Goal: Information Seeking & Learning: Learn about a topic

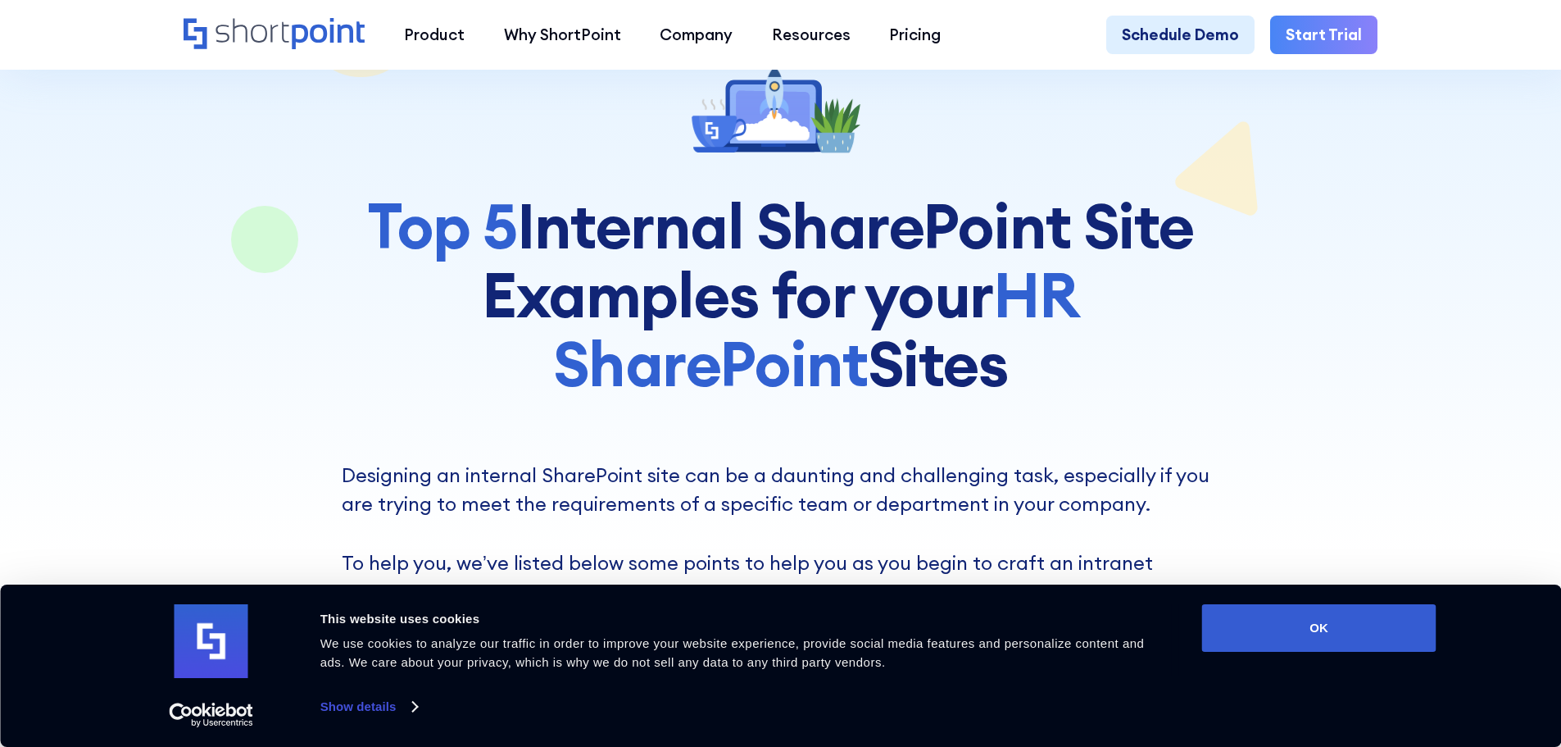
scroll to position [246, 0]
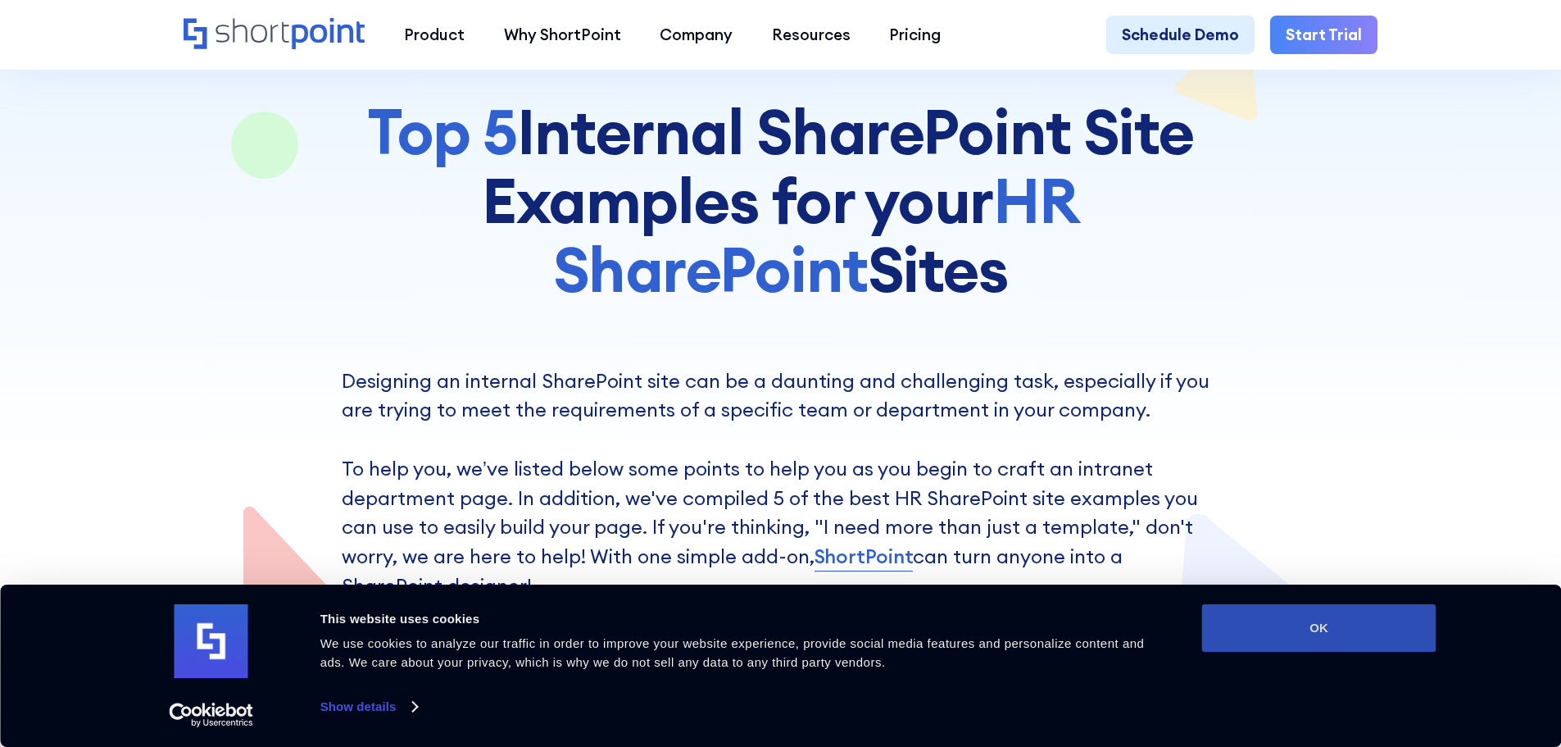
click at [1378, 641] on button "OK" at bounding box center [1319, 628] width 234 height 48
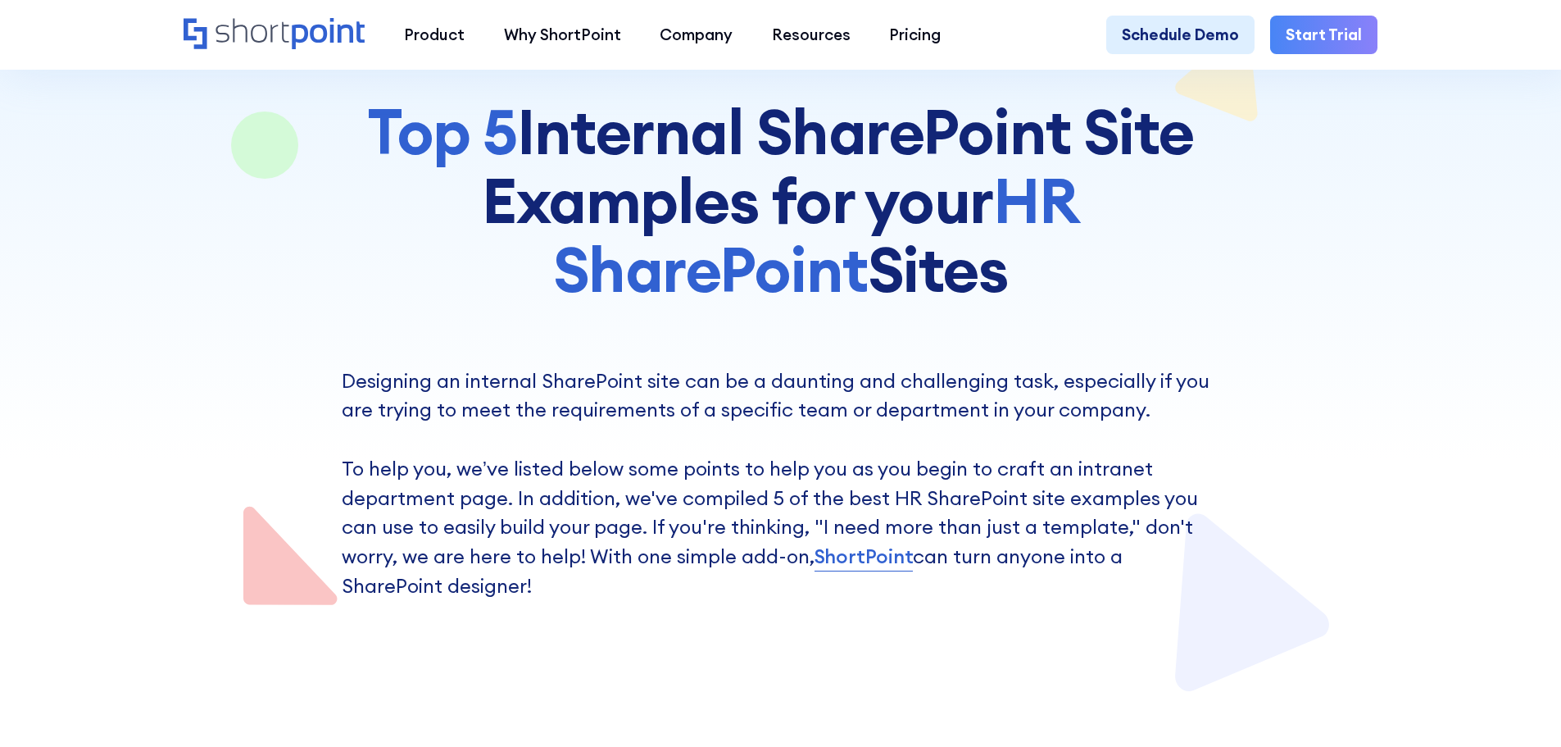
scroll to position [0, 0]
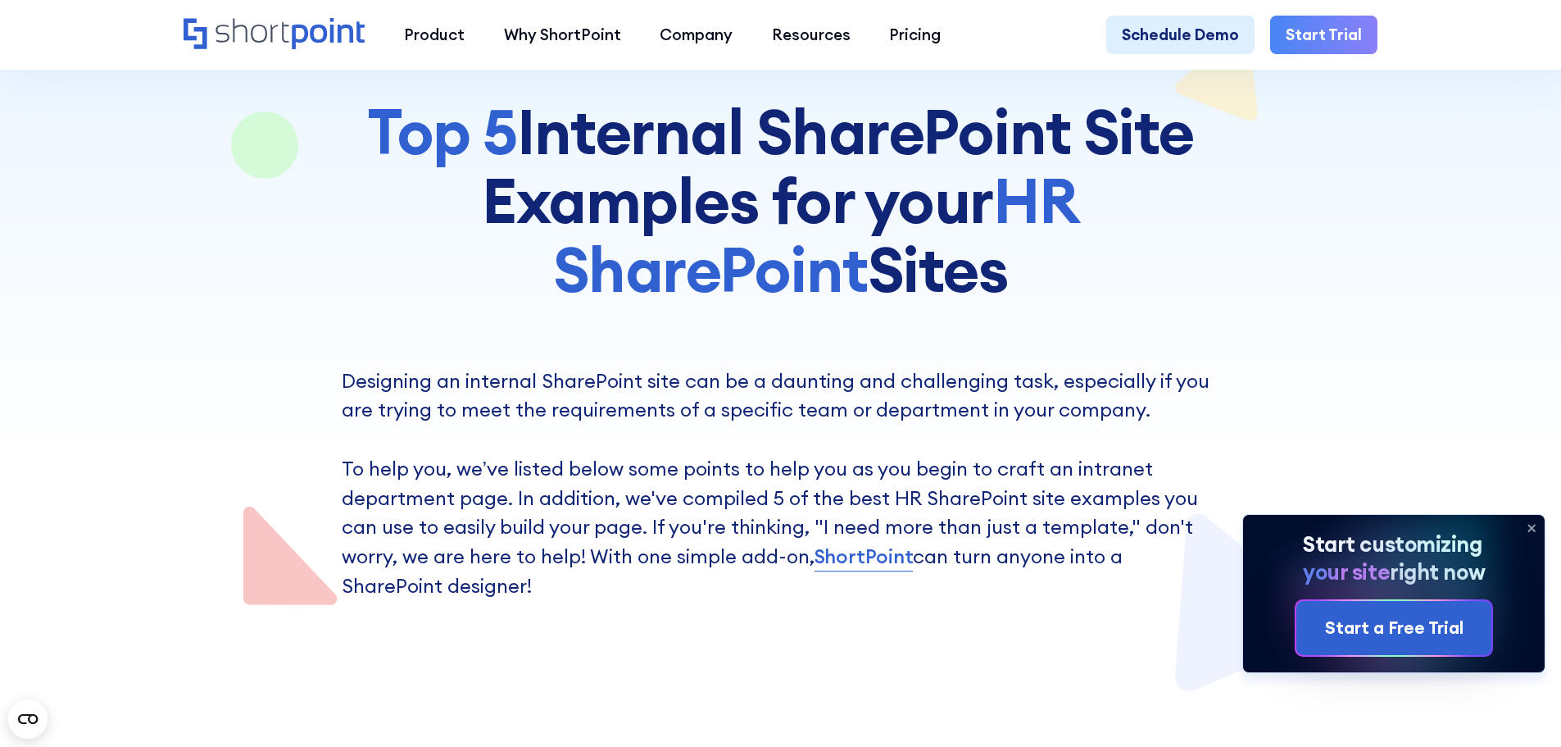
click at [1533, 529] on icon at bounding box center [1531, 527] width 7 height 7
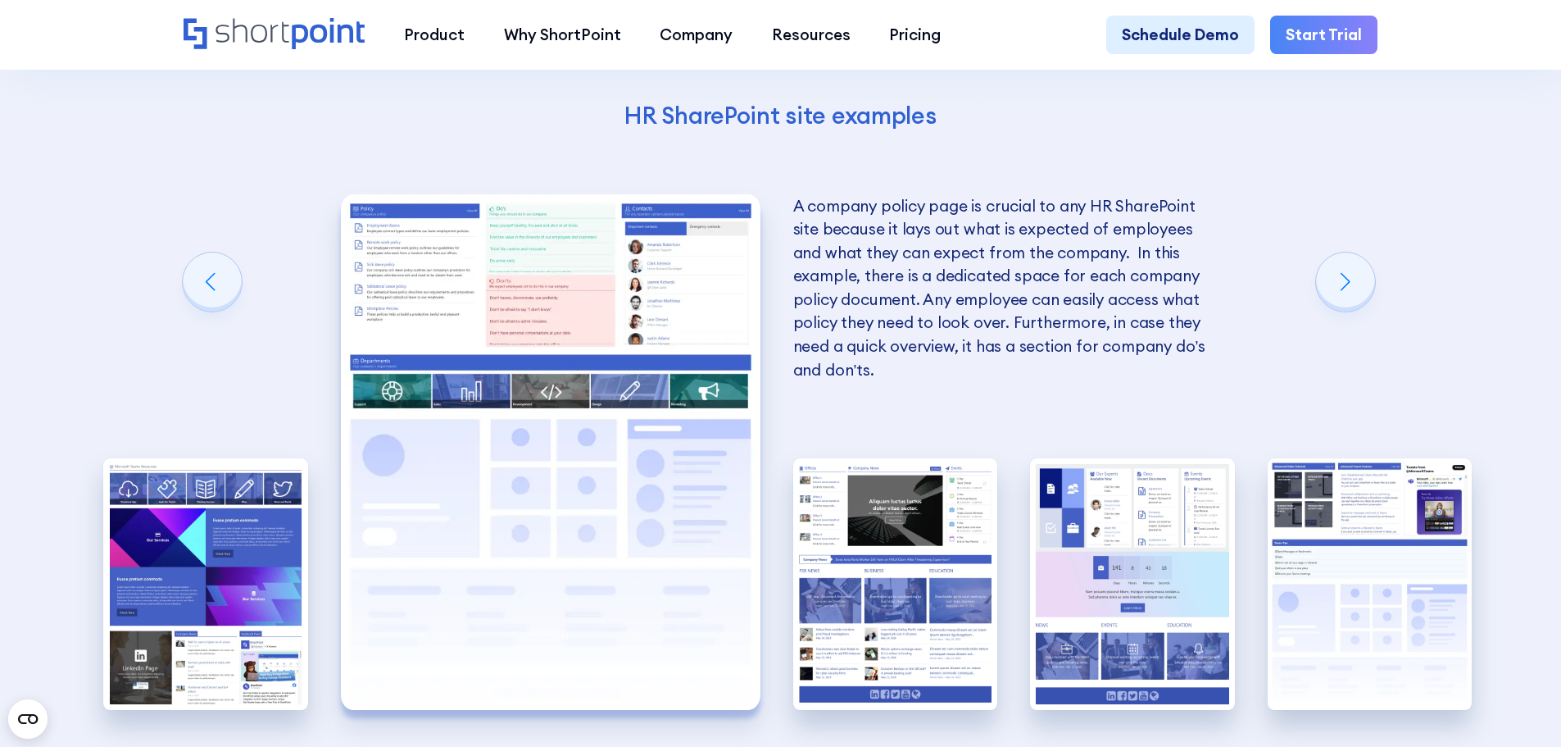
scroll to position [3360, 0]
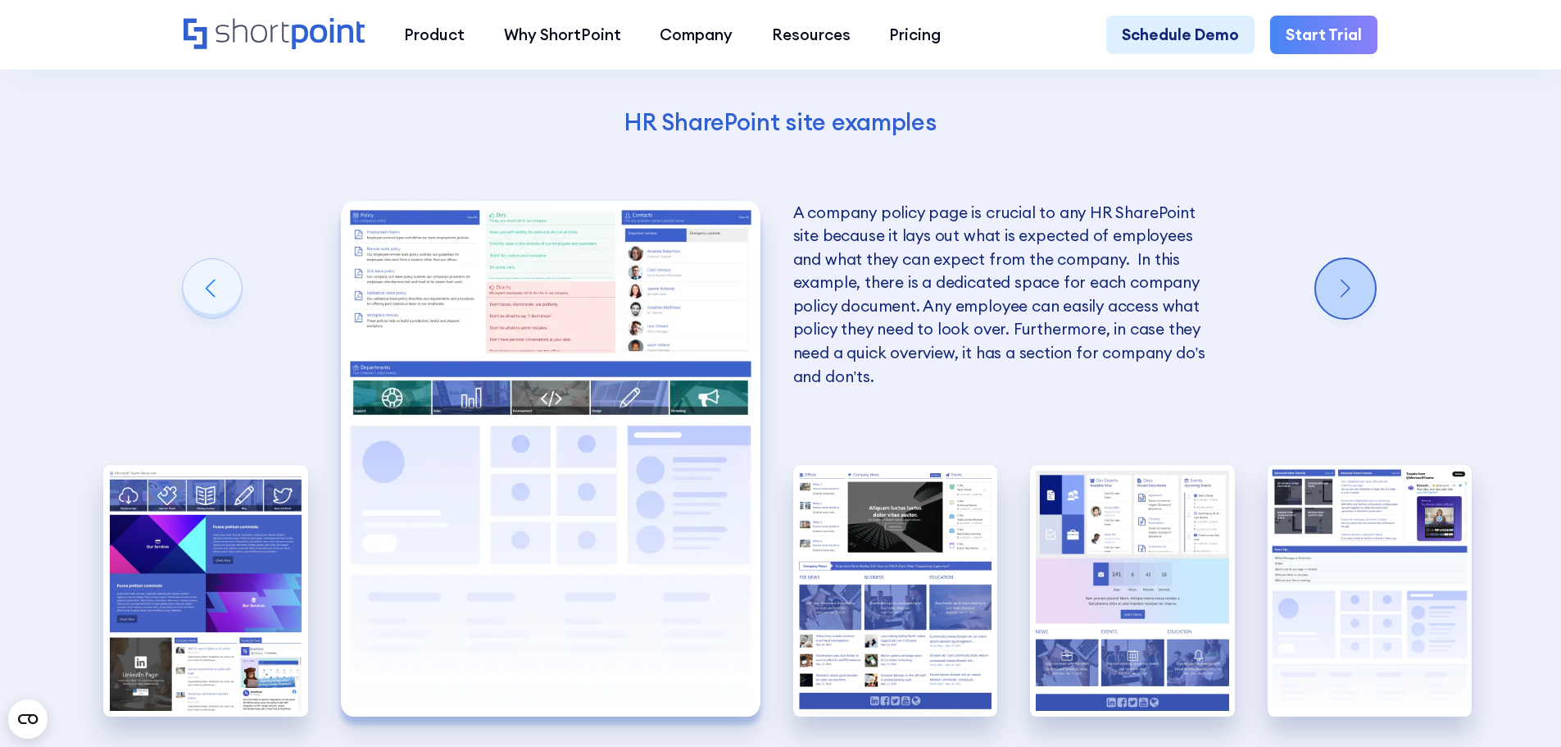
click at [1366, 316] on div "Next slide" at bounding box center [1345, 288] width 59 height 59
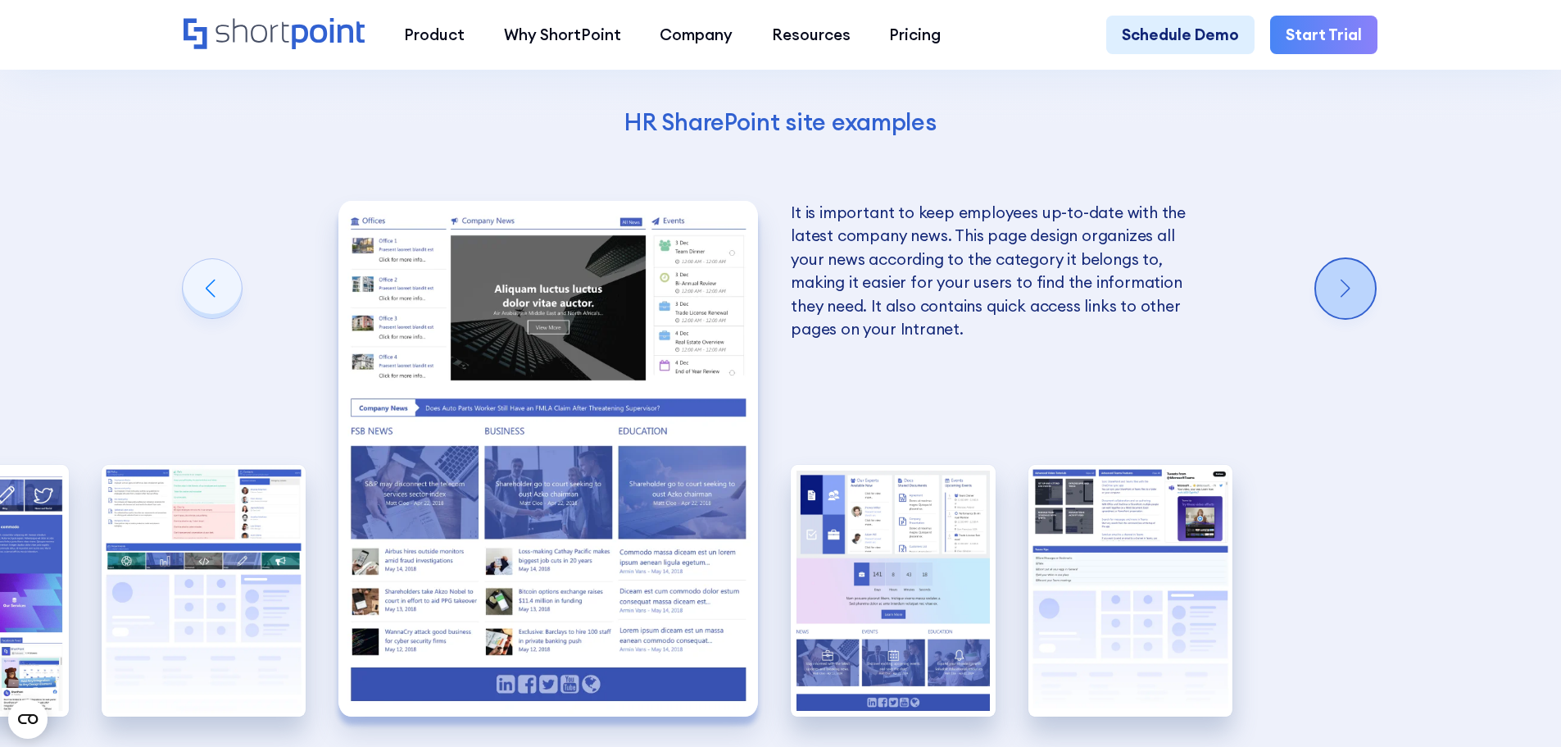
click at [1366, 316] on div "Next slide" at bounding box center [1345, 288] width 59 height 59
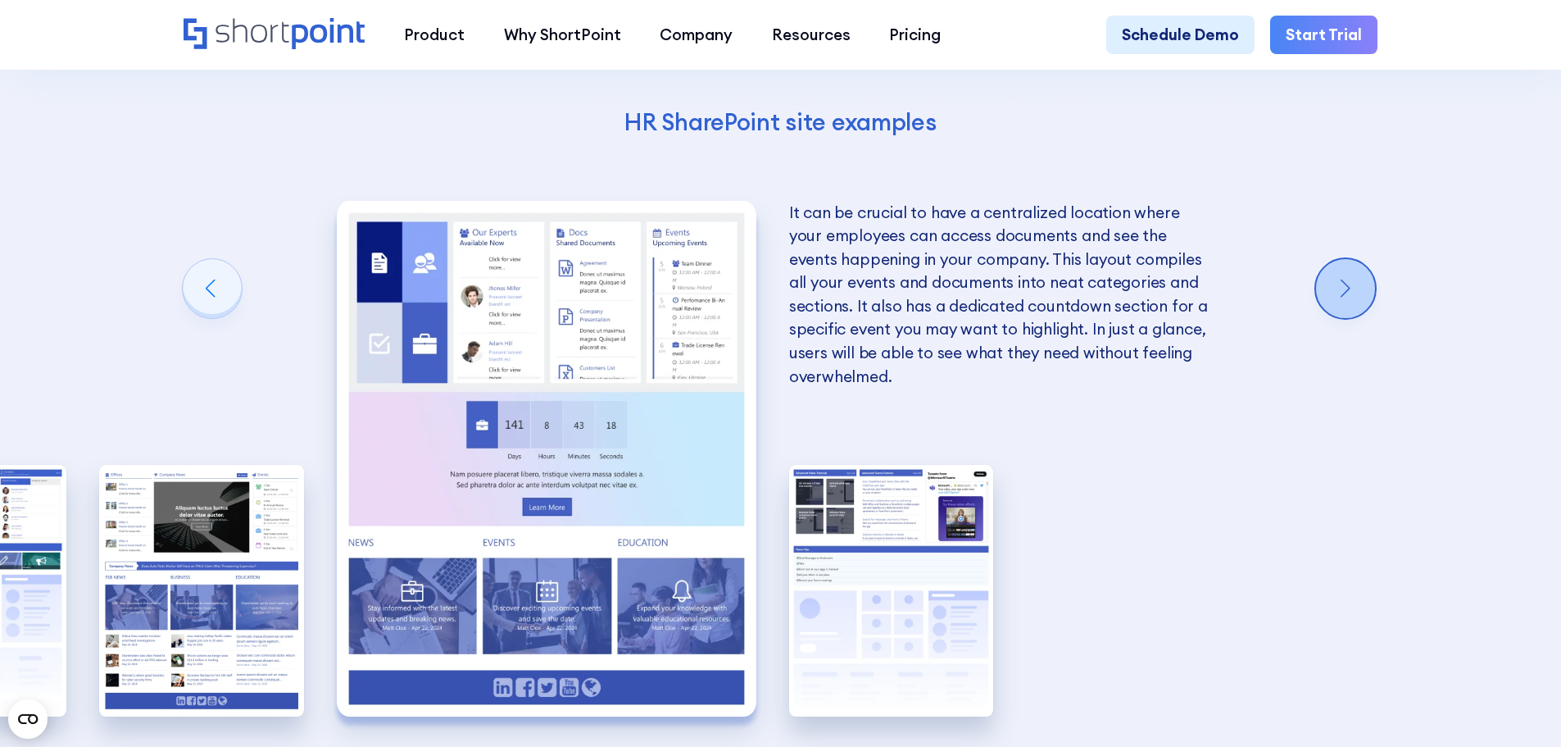
click at [1366, 316] on div "Next slide" at bounding box center [1345, 288] width 59 height 59
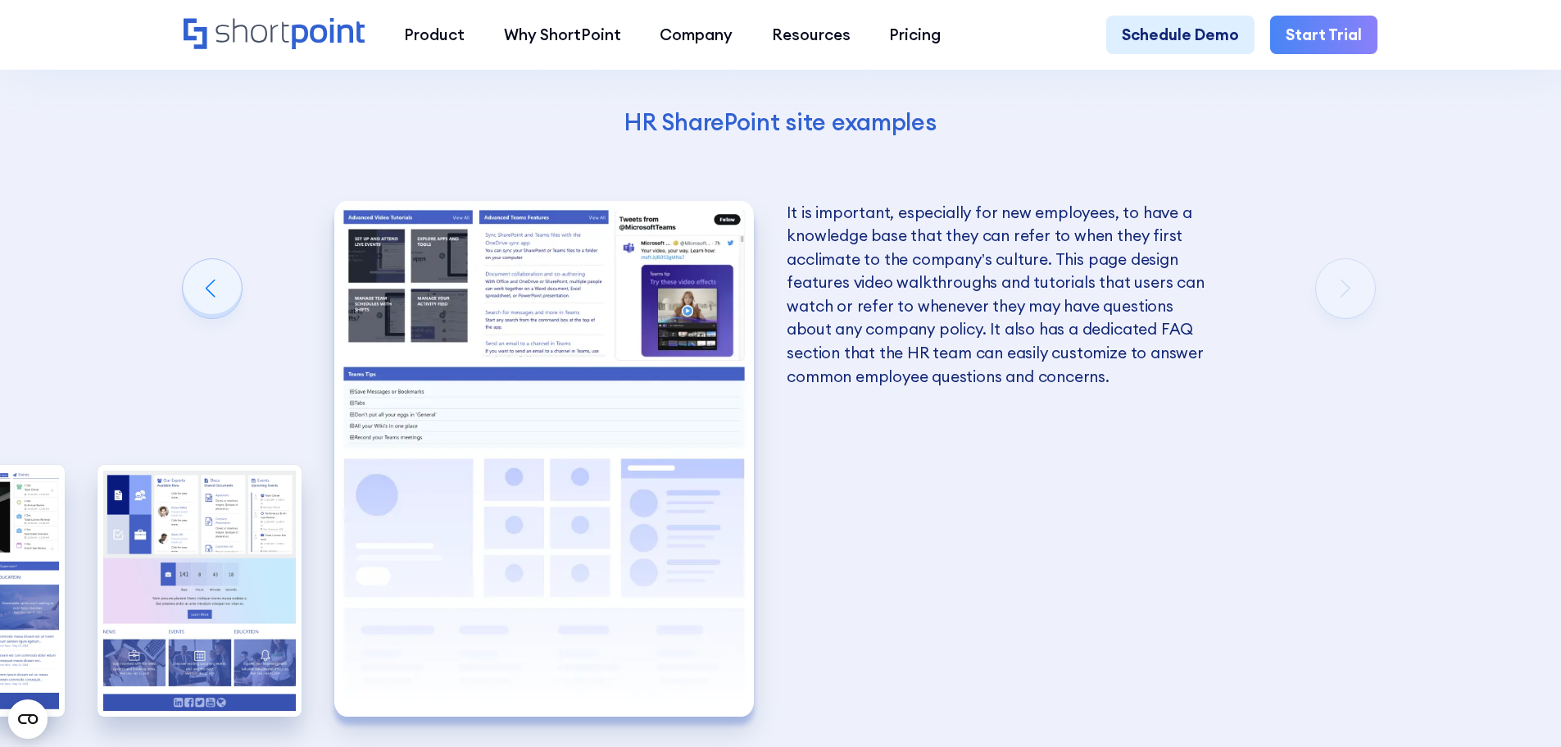
click at [1366, 316] on div "Creating an HR SharePoint site Now that you know what to consider when creating…" at bounding box center [780, 247] width 1561 height 1421
click at [1352, 324] on div "Creating an HR SharePoint site Now that you know what to consider when creating…" at bounding box center [780, 247] width 1561 height 1421
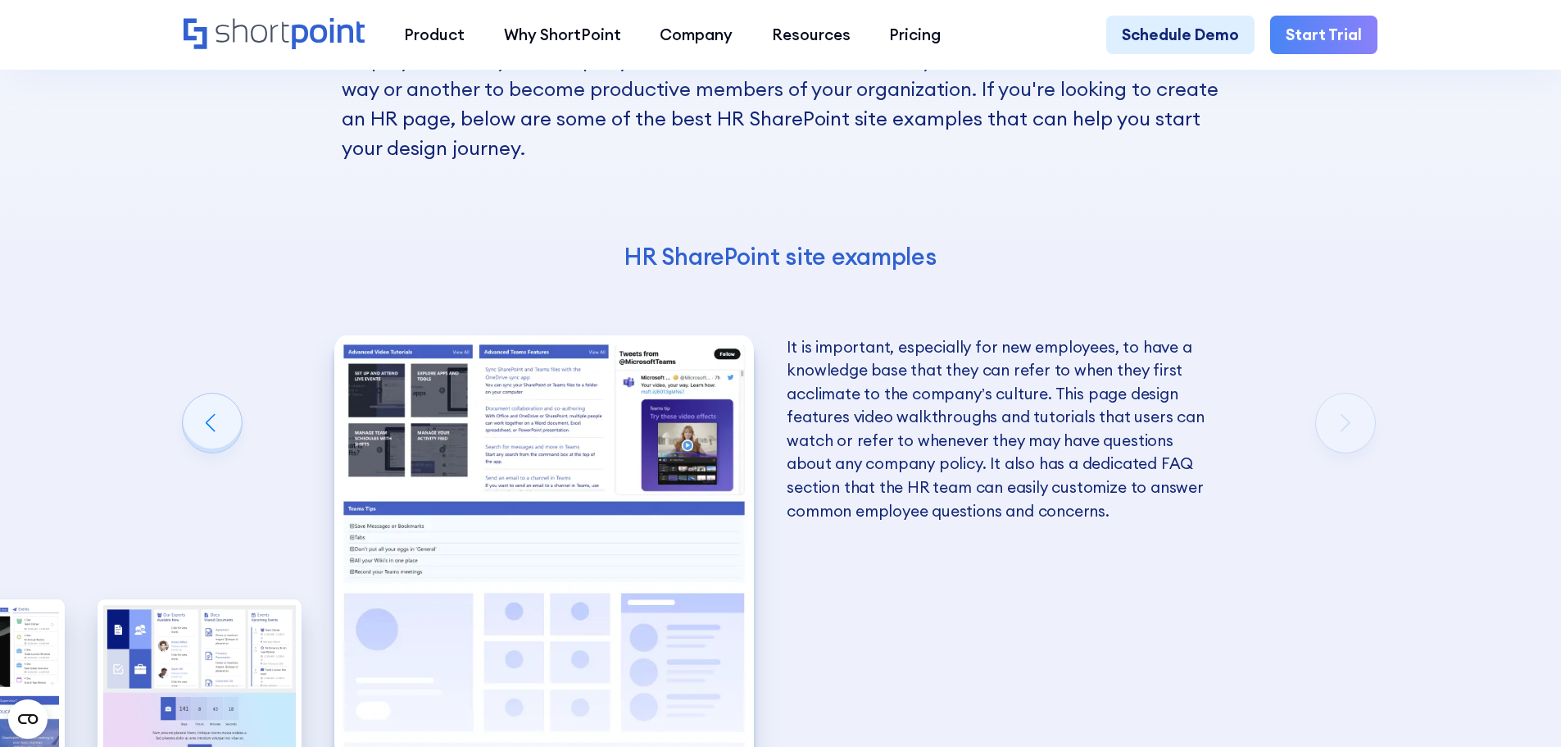
scroll to position [3196, 0]
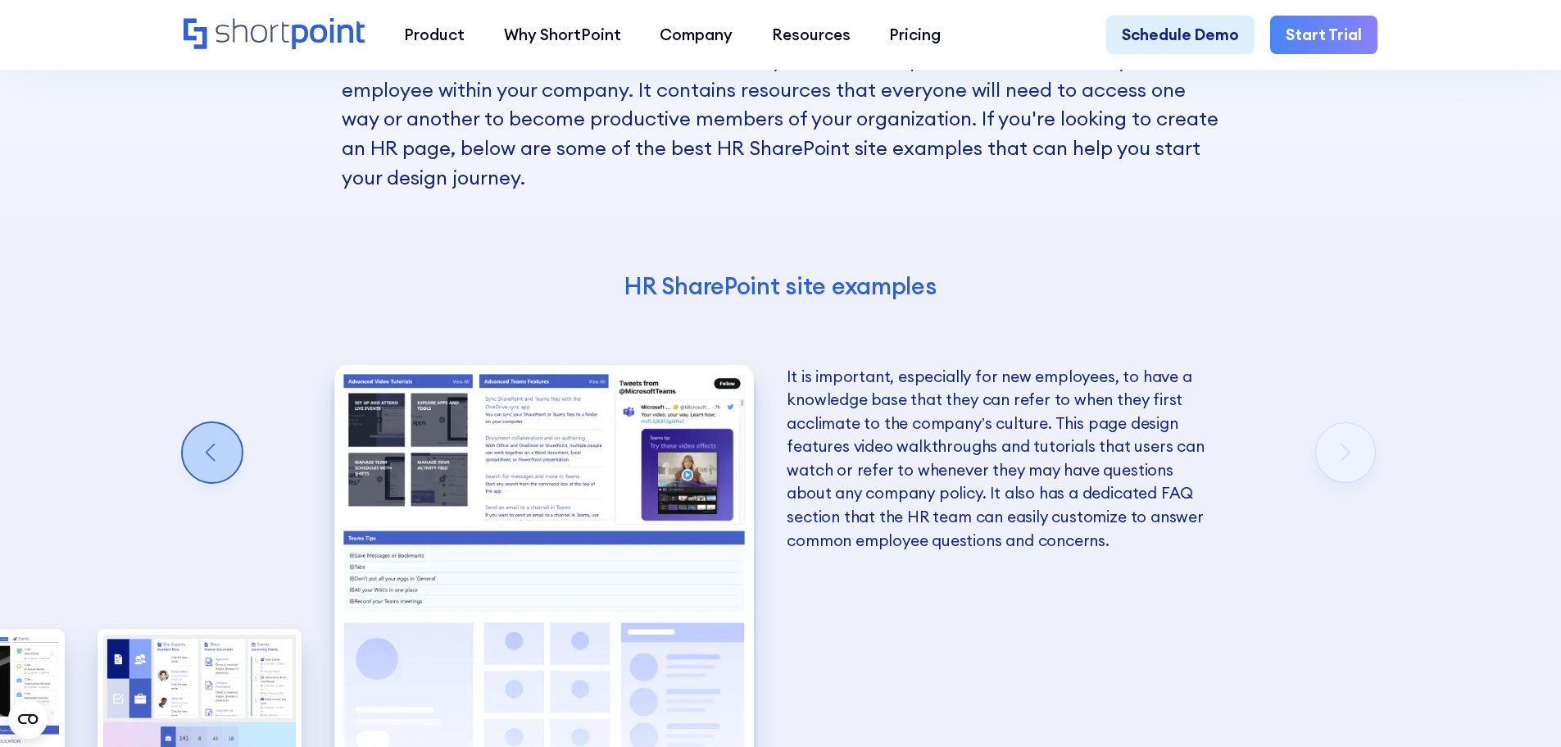
click at [220, 478] on div "Previous slide" at bounding box center [212, 452] width 59 height 59
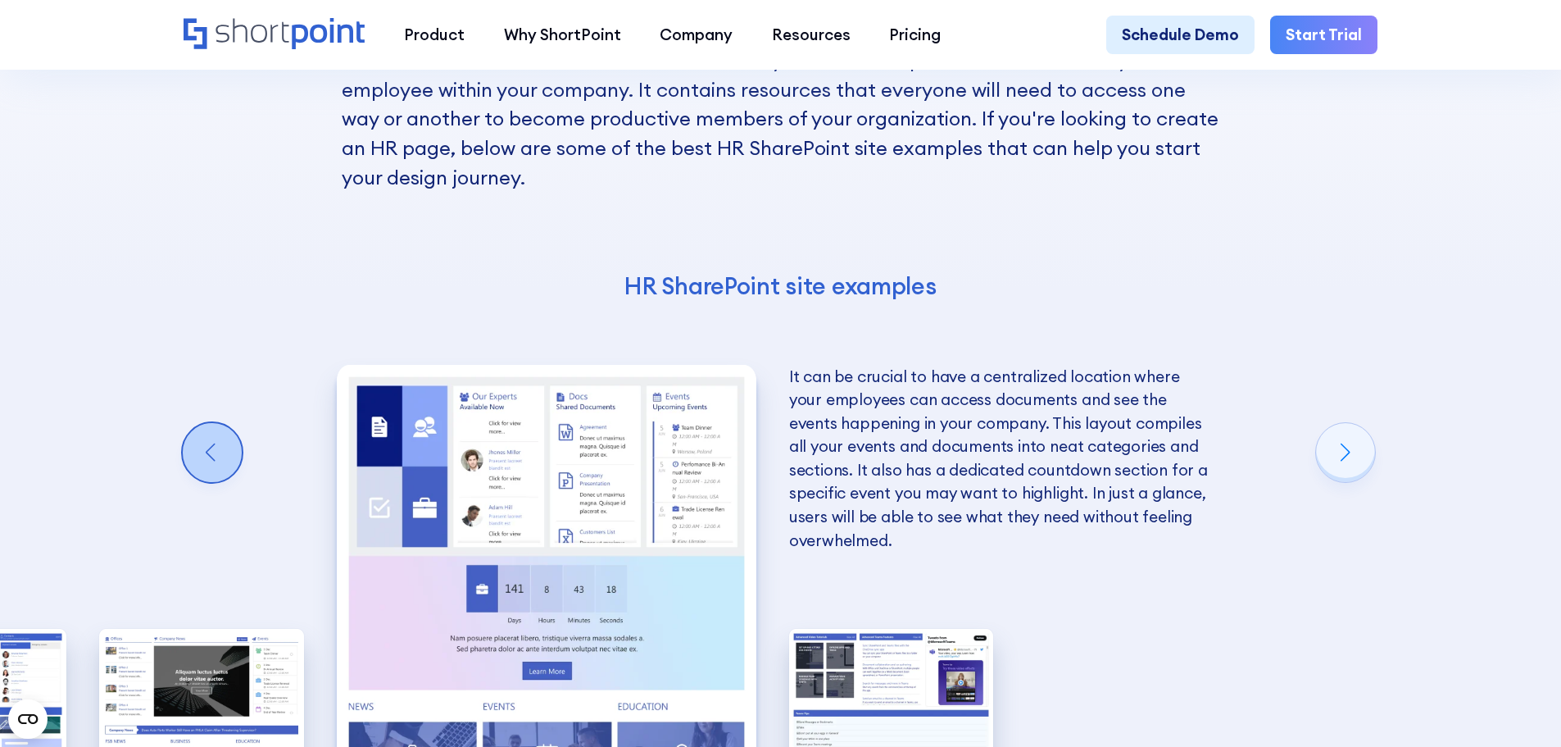
click at [216, 479] on div "Previous slide" at bounding box center [212, 452] width 59 height 59
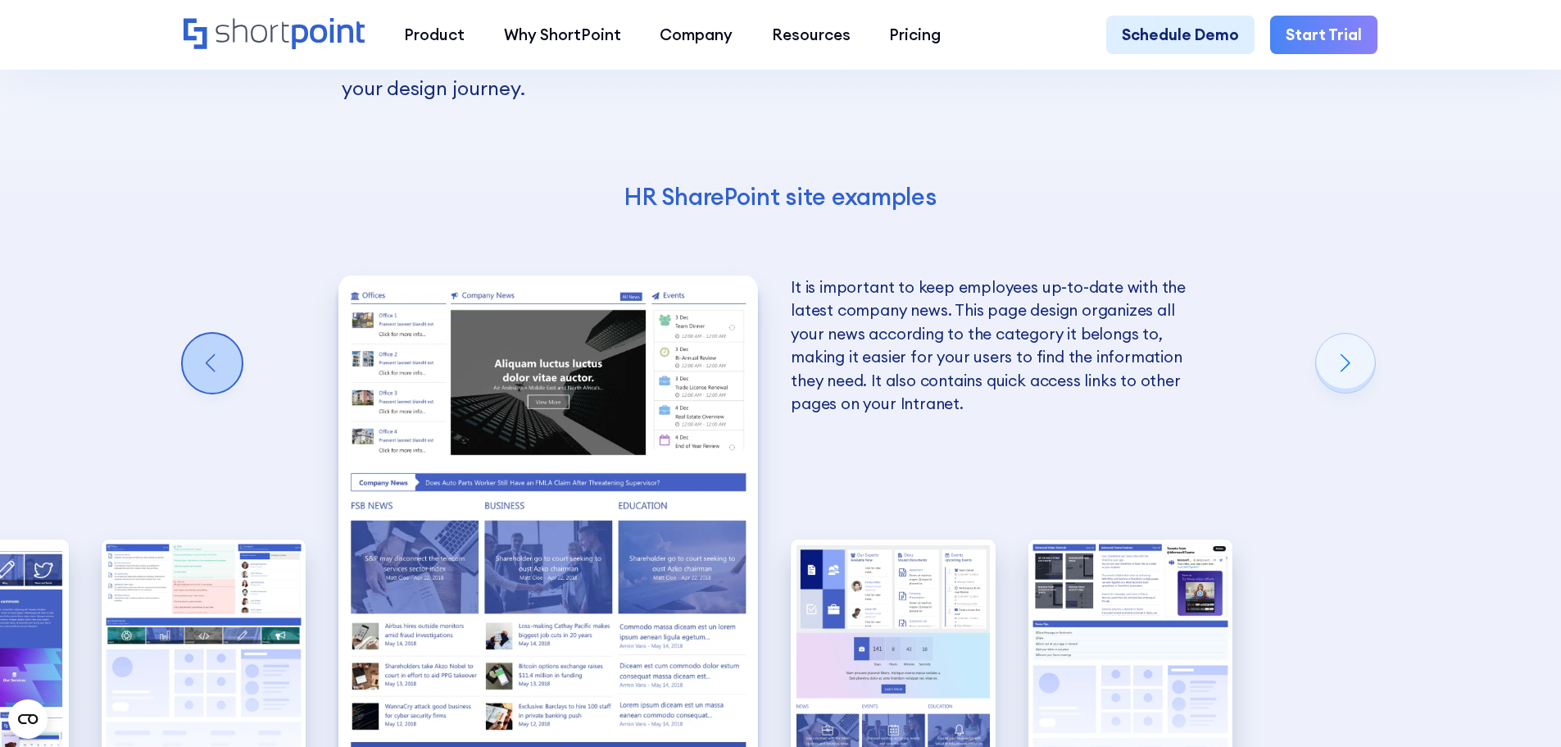
scroll to position [3278, 0]
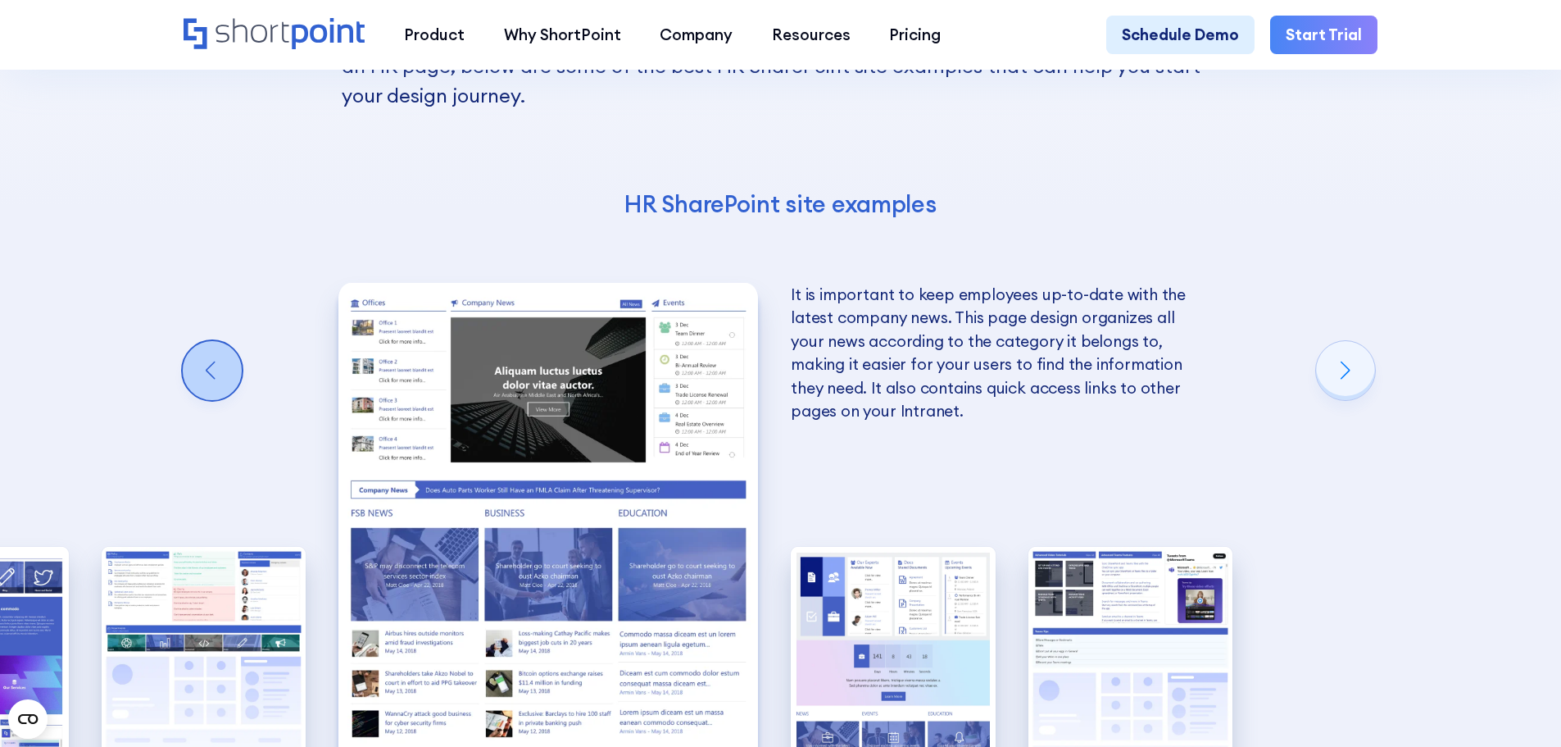
click at [209, 400] on div "Previous slide" at bounding box center [212, 370] width 59 height 59
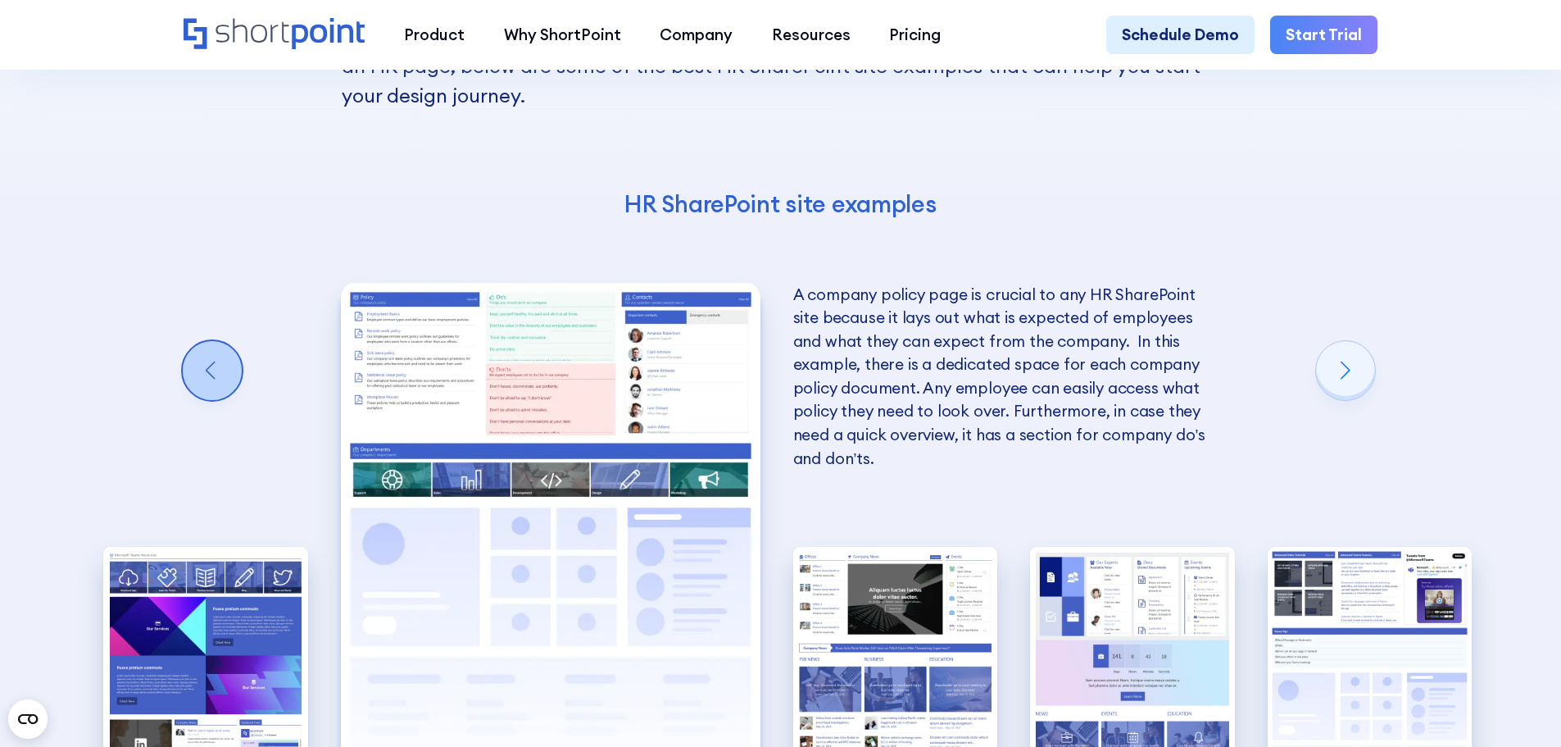
click at [209, 400] on div "Previous slide" at bounding box center [212, 370] width 59 height 59
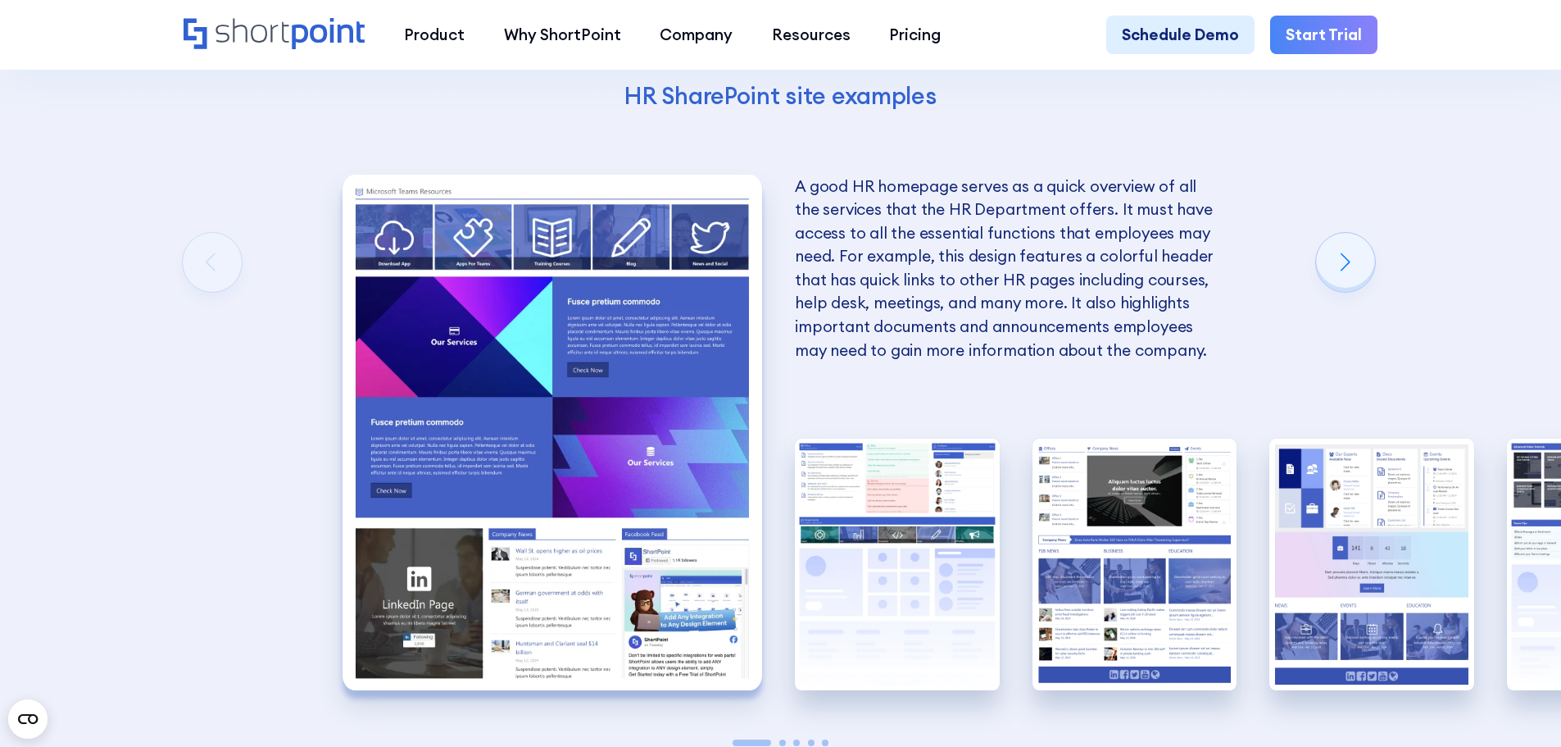
scroll to position [3360, 0]
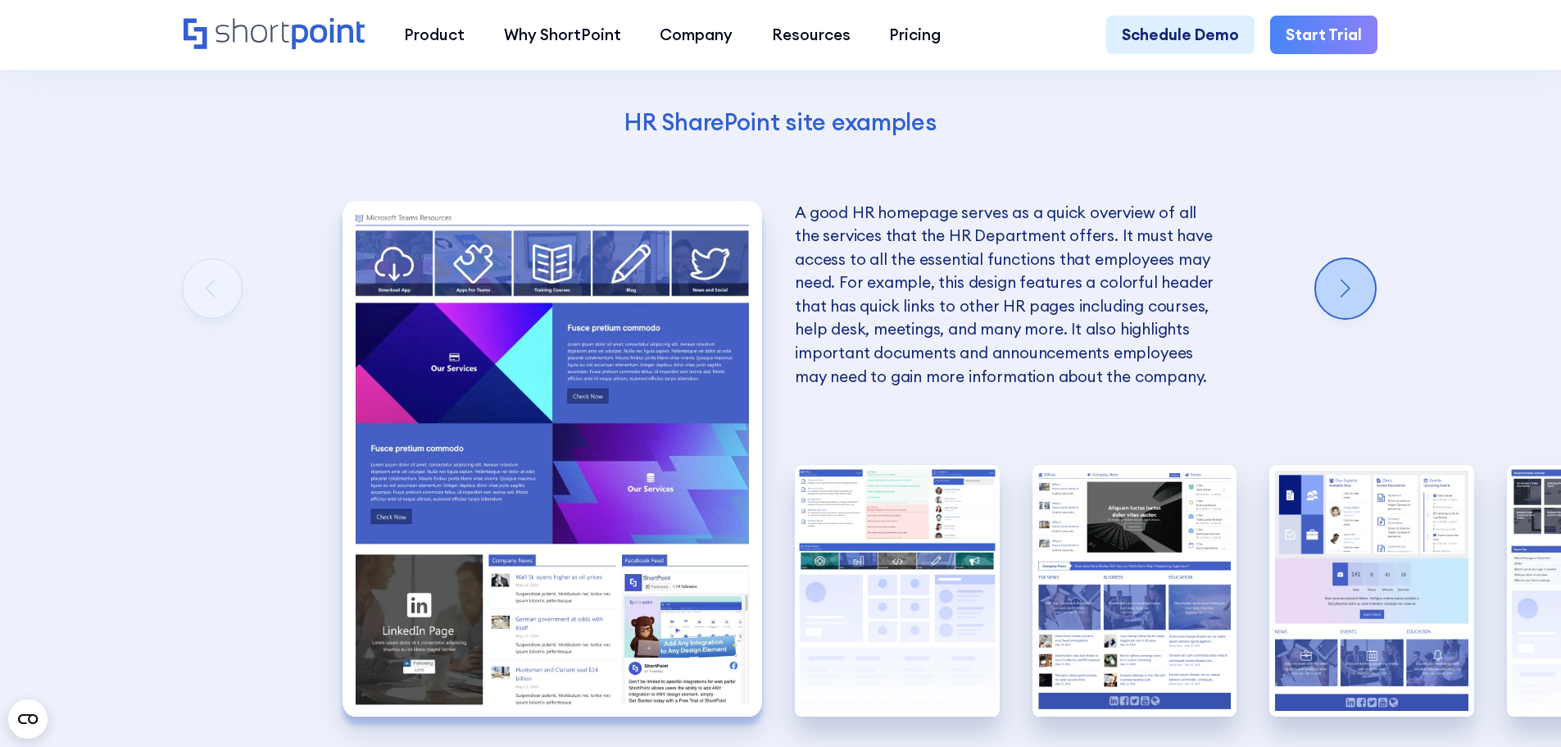
click at [1367, 318] on div "Next slide" at bounding box center [1345, 288] width 59 height 59
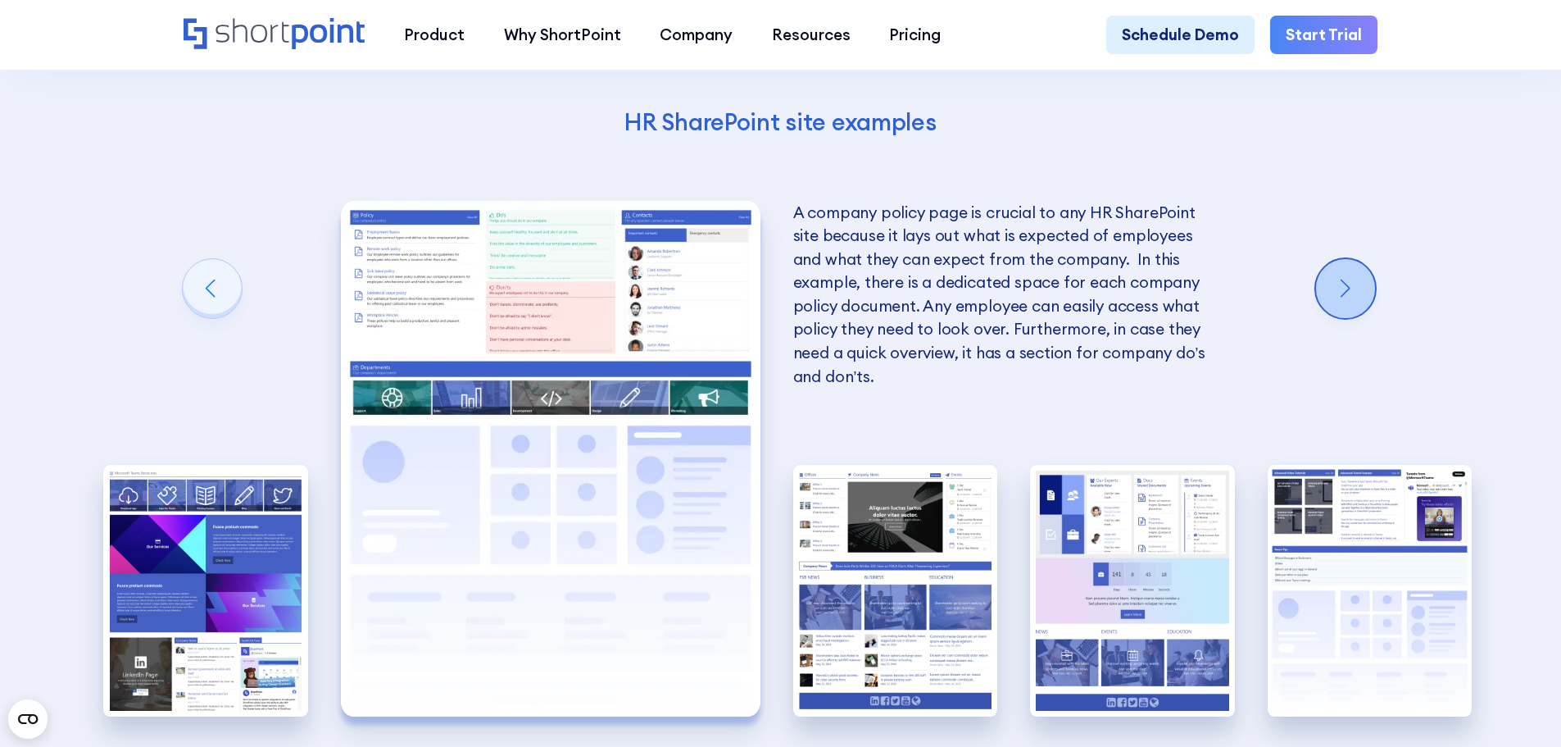
click at [1367, 318] on div "Next slide" at bounding box center [1345, 288] width 59 height 59
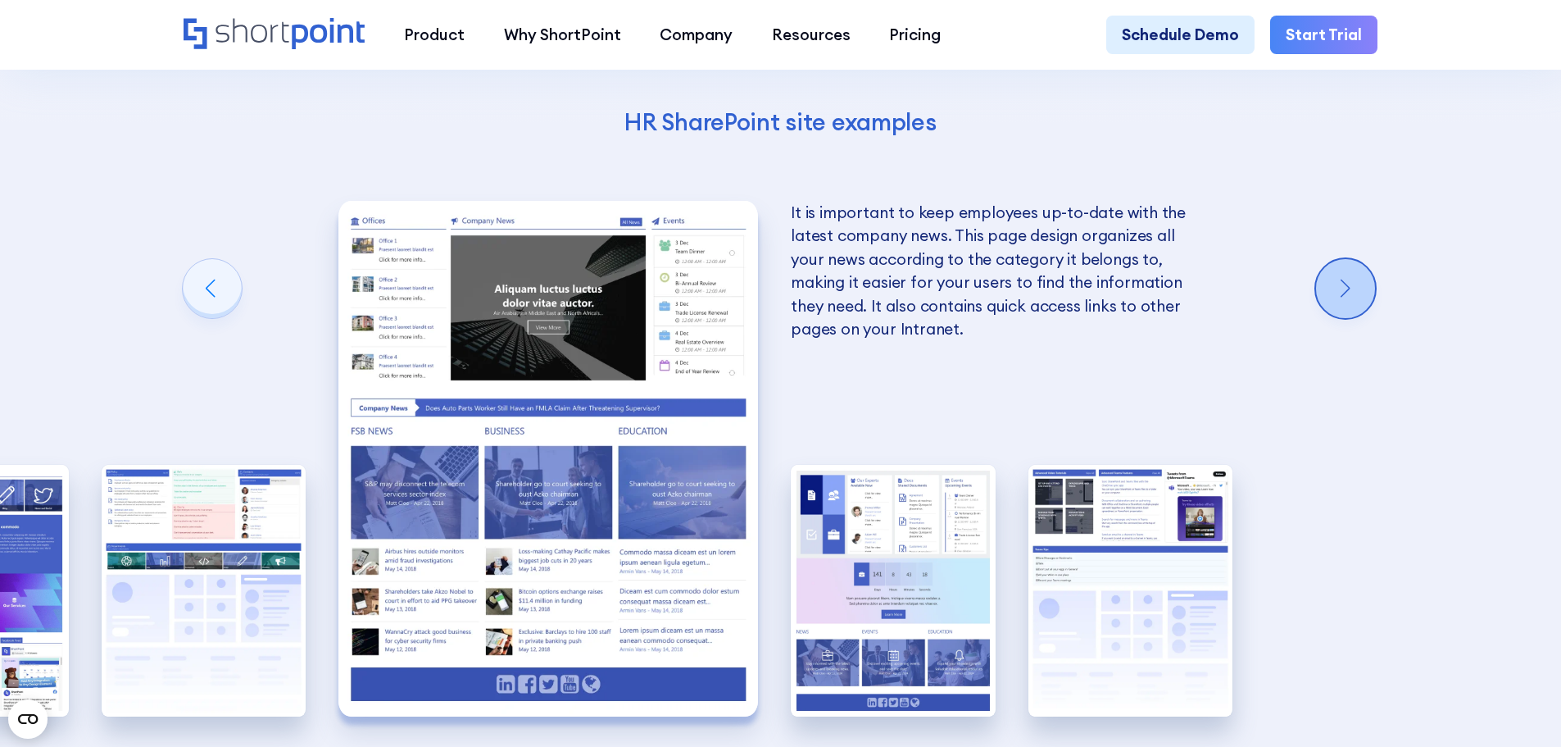
click at [1367, 318] on div "Next slide" at bounding box center [1345, 288] width 59 height 59
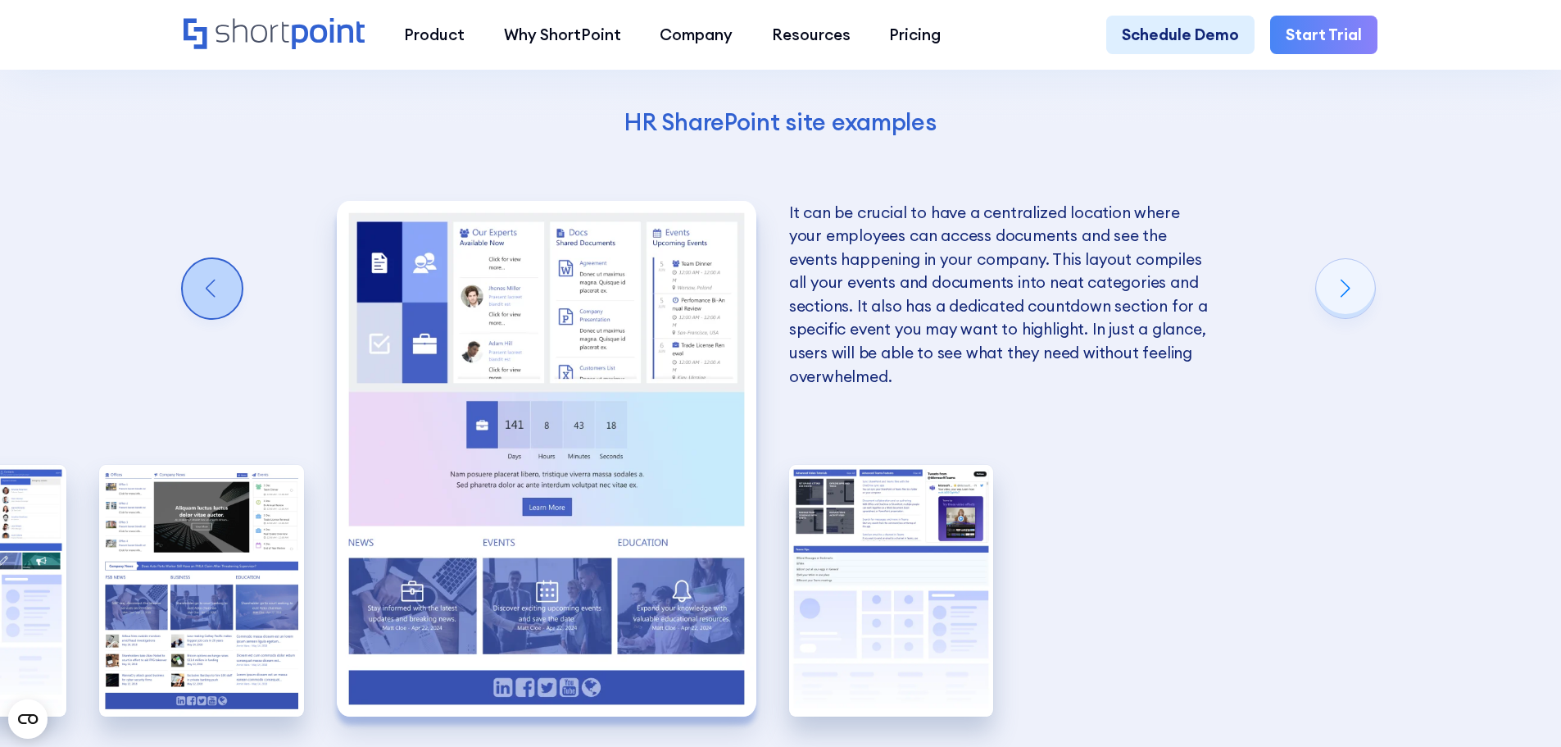
click at [203, 297] on div "Previous slide" at bounding box center [212, 288] width 59 height 59
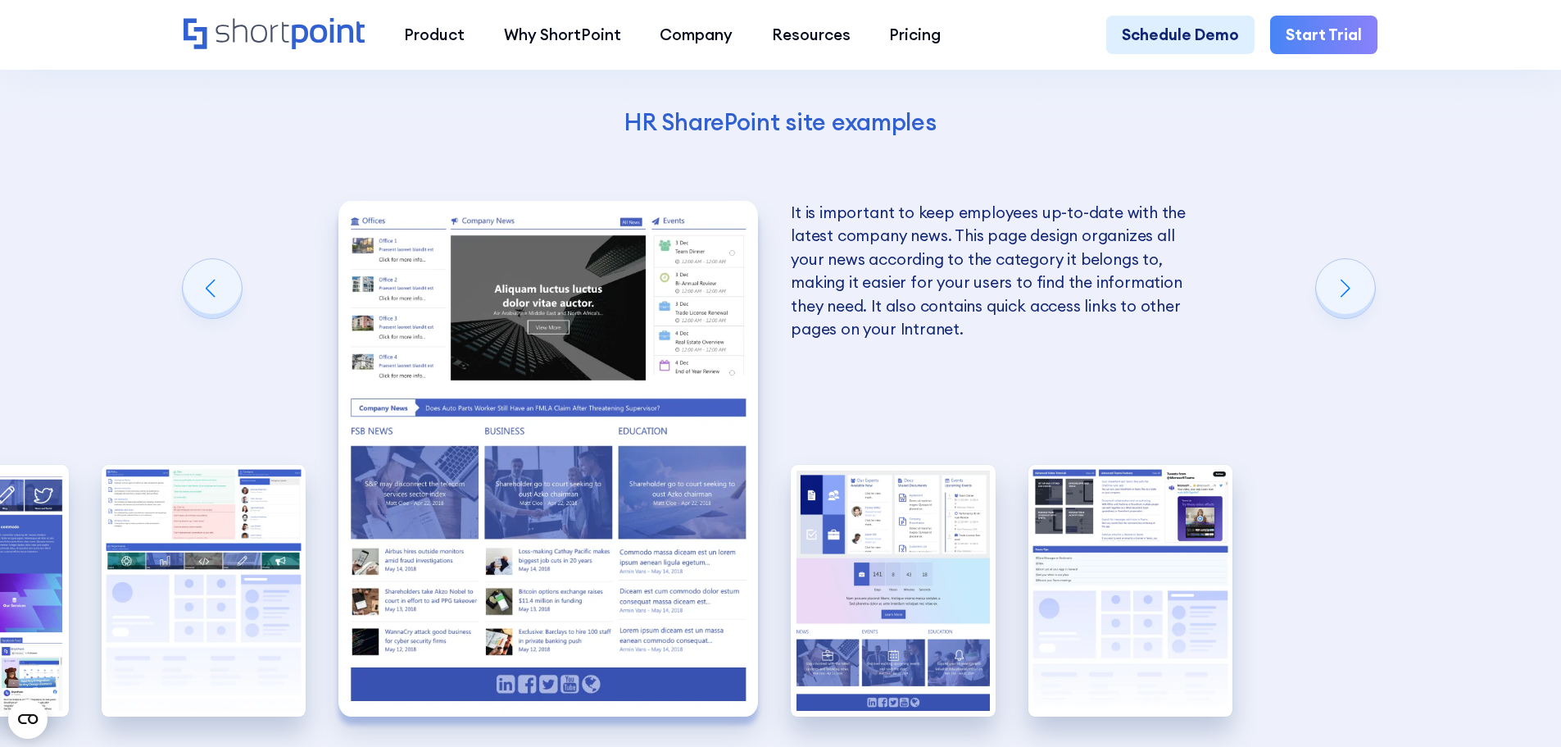
click at [166, 303] on div "A good HR homepage serves as a quick overview of all the services that the HR D…" at bounding box center [24, 458] width 321 height 642
click at [192, 306] on div "Previous slide" at bounding box center [212, 288] width 59 height 59
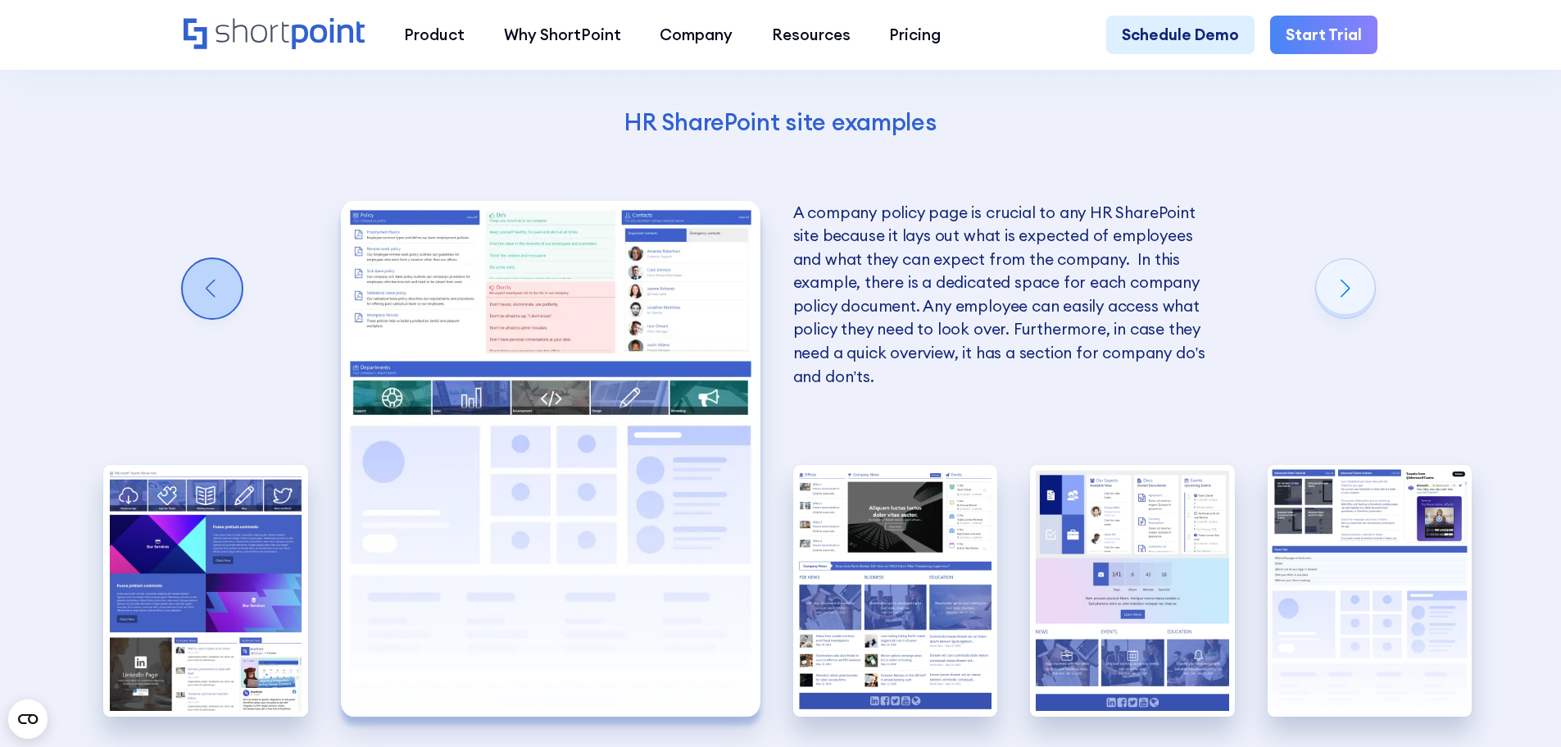
click at [193, 306] on div "Previous slide" at bounding box center [212, 288] width 59 height 59
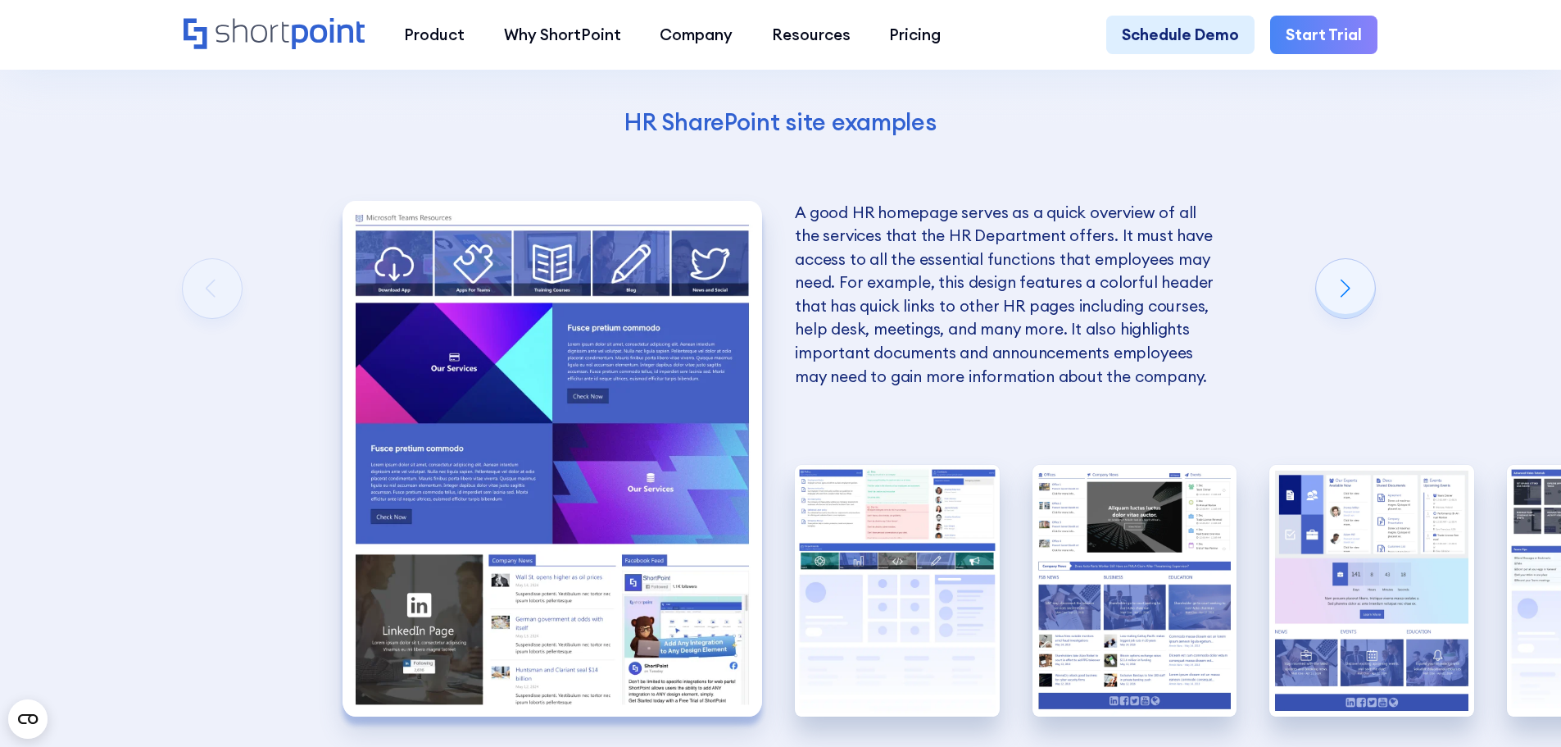
click at [978, 266] on p "A good HR homepage serves as a quick overview of all the services that the HR D…" at bounding box center [1005, 295] width 420 height 188
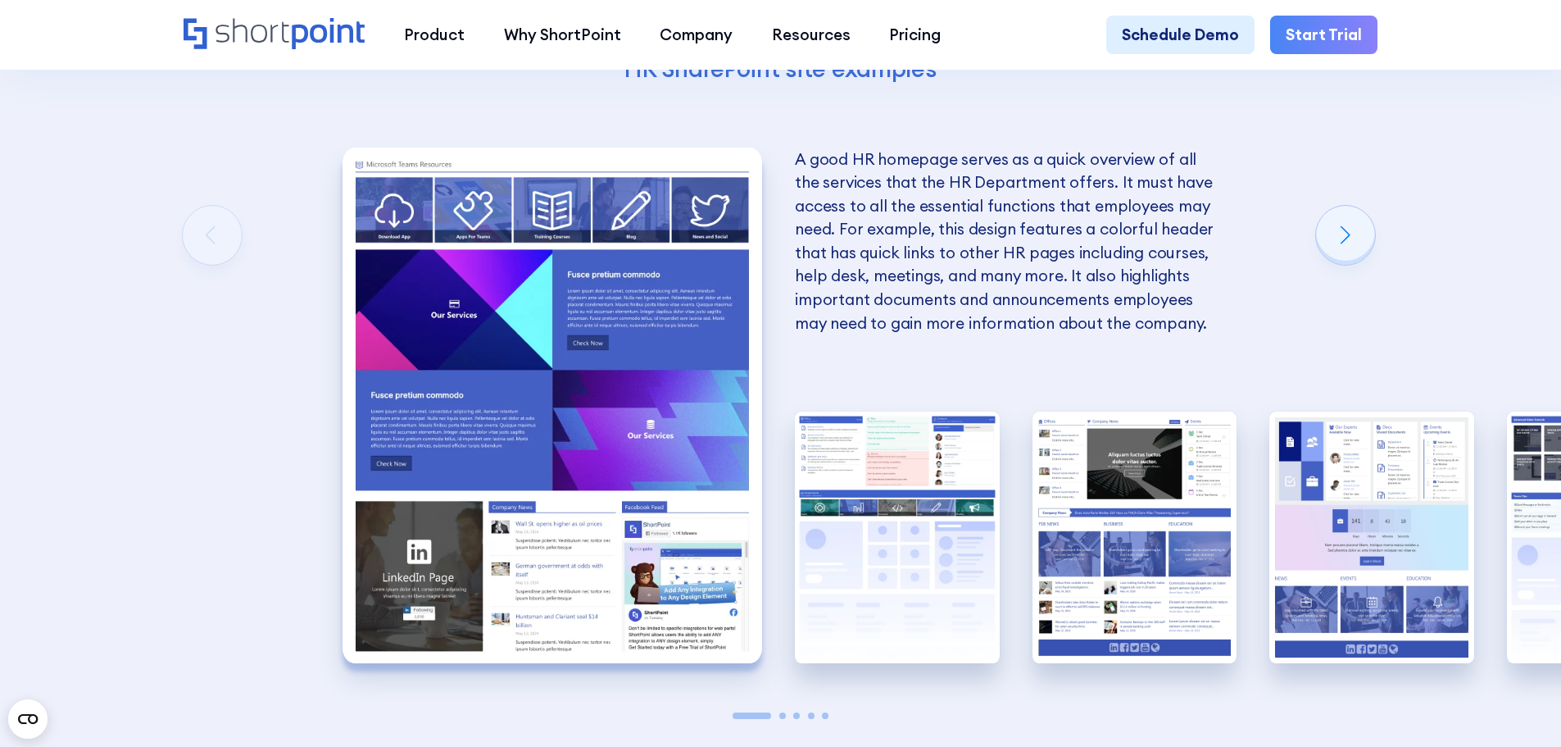
scroll to position [3442, 0]
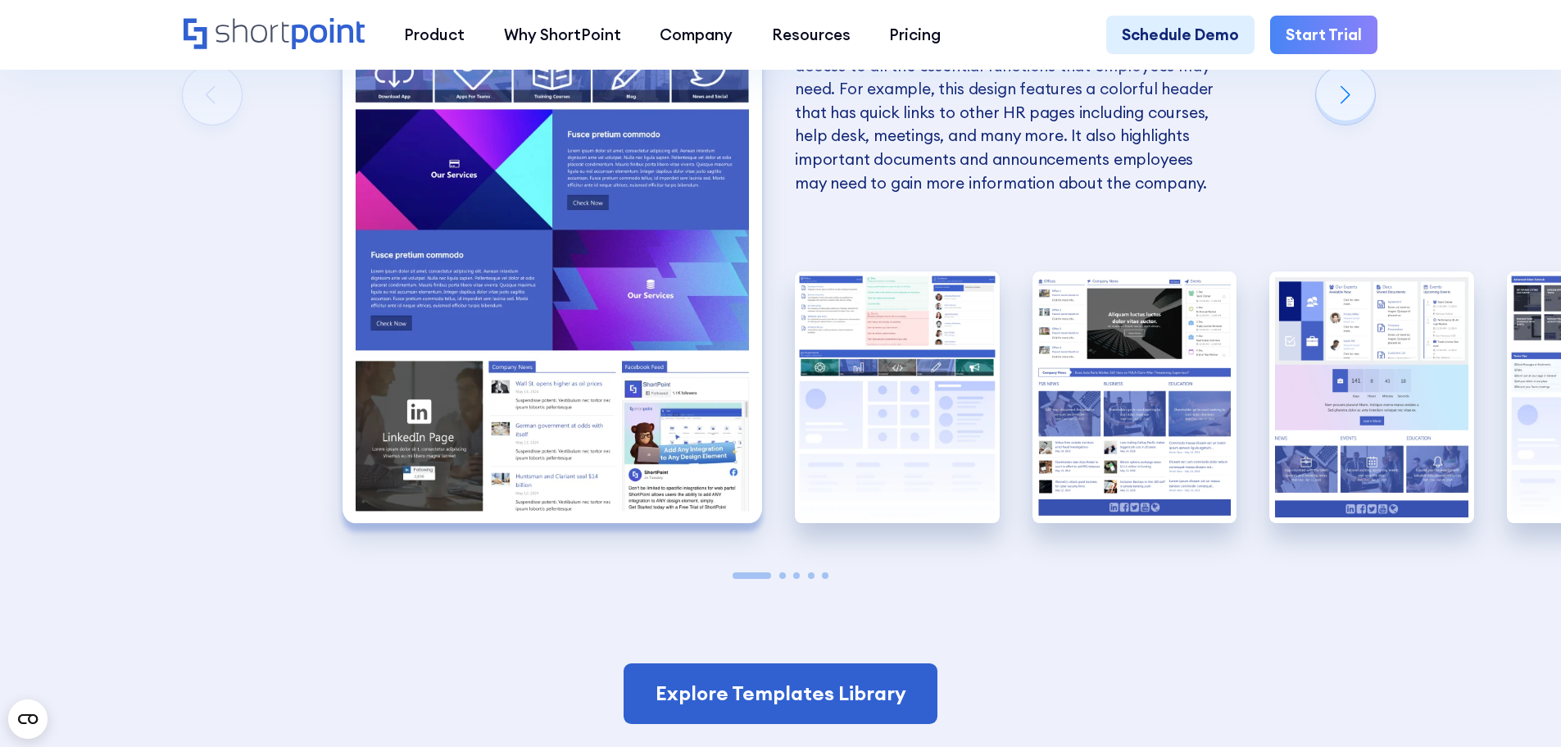
scroll to position [3524, 0]
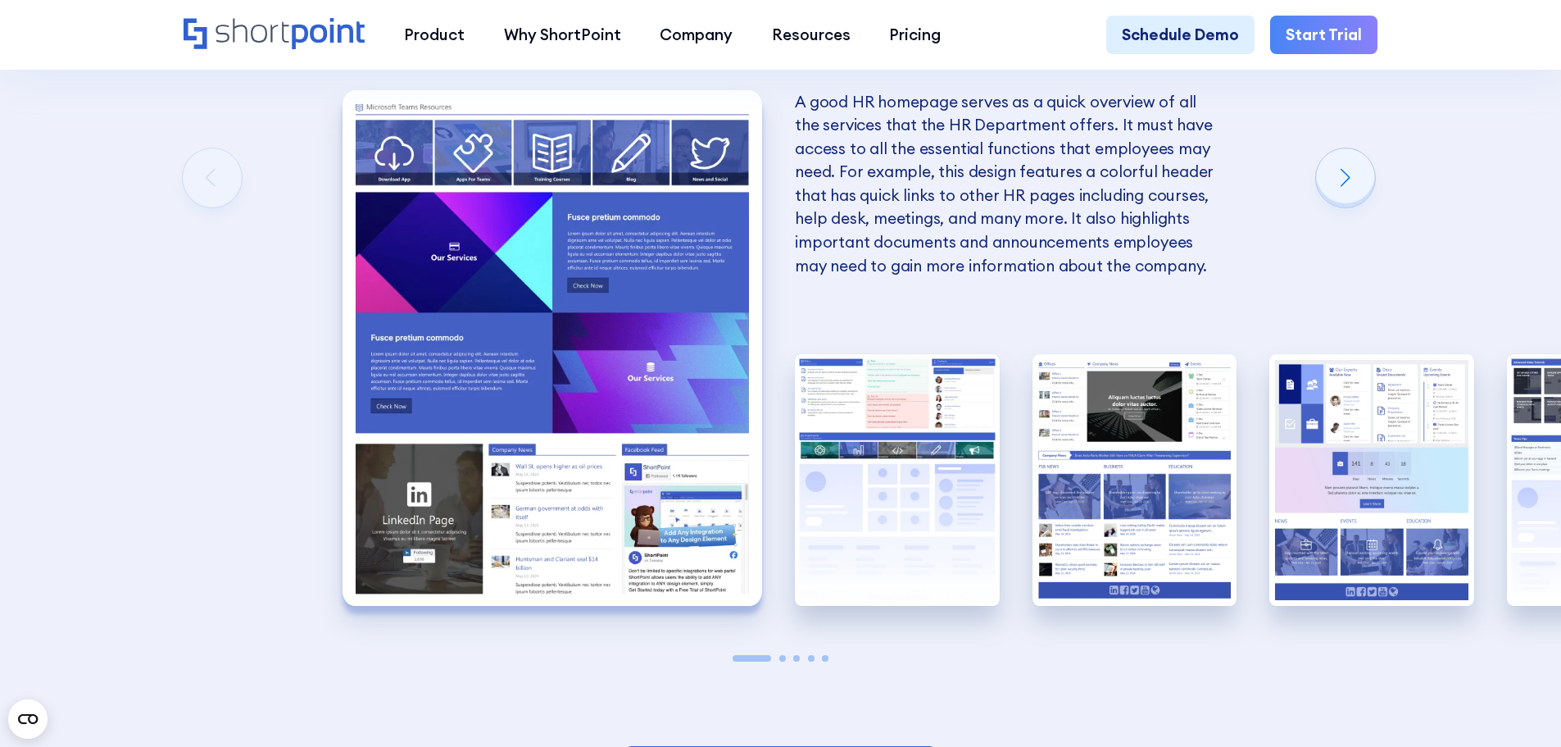
scroll to position [3442, 0]
